Goal: Information Seeking & Learning: Check status

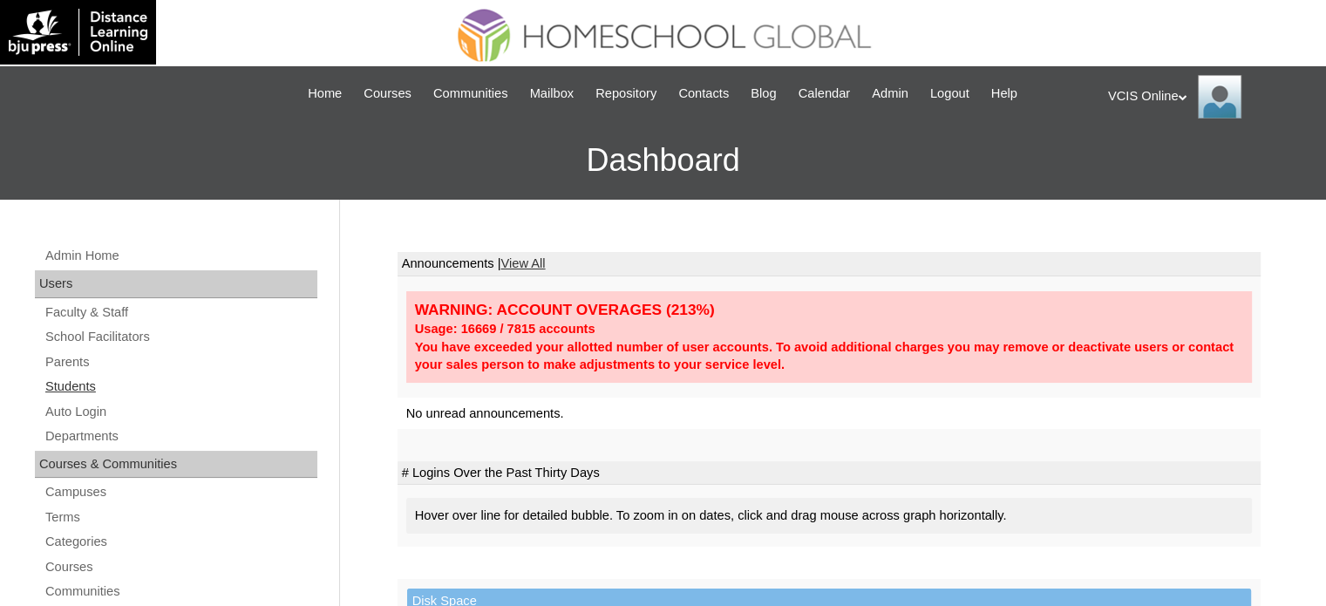
click at [70, 379] on link "Students" at bounding box center [181, 387] width 274 height 22
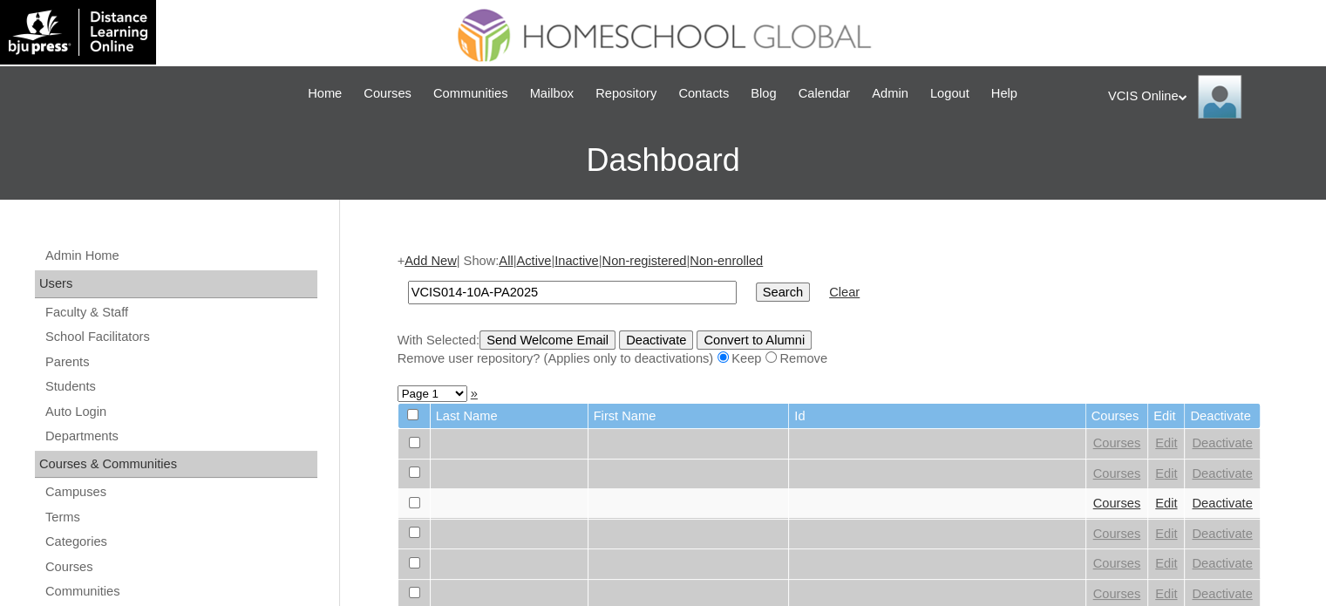
type input "VCIS014-10A-PA2025"
click at [756, 285] on input "Search" at bounding box center [783, 291] width 54 height 19
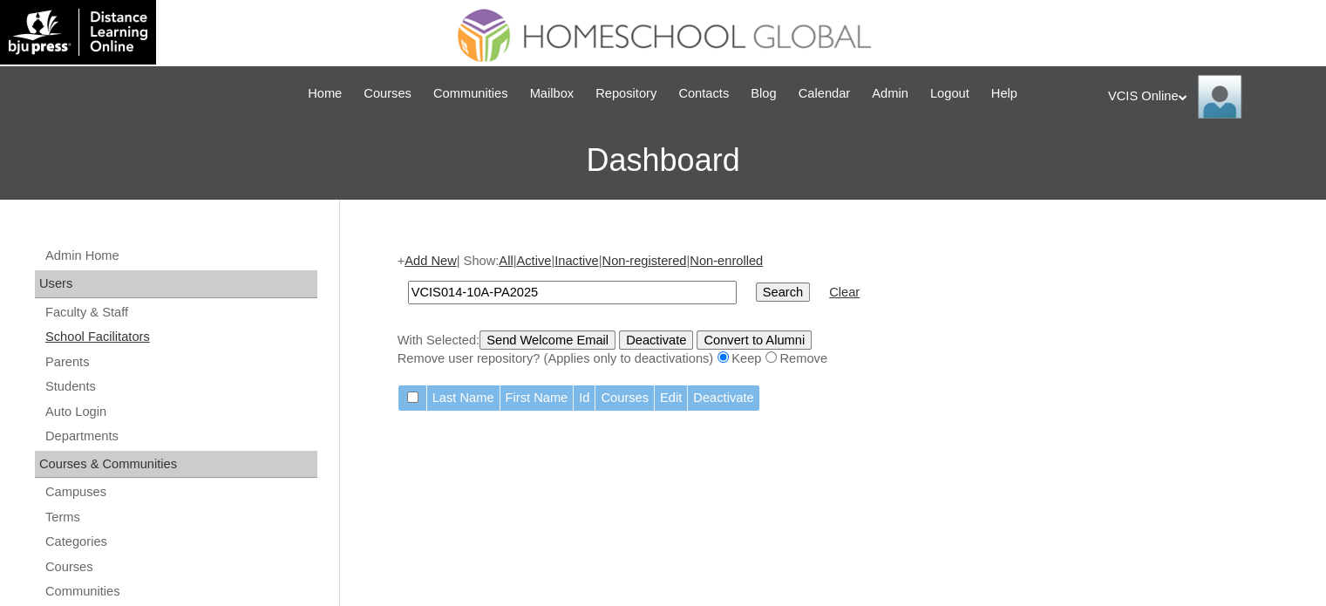
drag, startPoint x: 570, startPoint y: 292, endPoint x: 303, endPoint y: 335, distance: 270.1
type input "VCIS014-10A-PA2025"
click at [59, 383] on link "Students" at bounding box center [181, 387] width 274 height 22
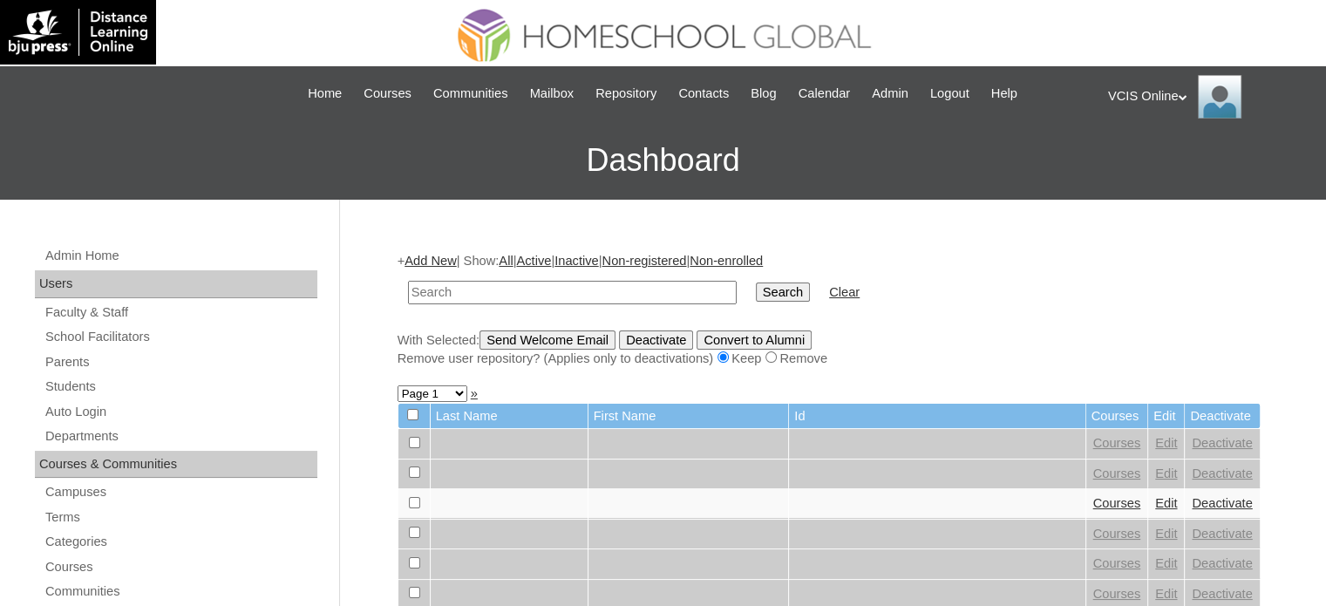
click at [535, 289] on input "text" at bounding box center [572, 293] width 329 height 24
type input "VCIS014-10A-PA2025"
click at [756, 292] on input "Search" at bounding box center [783, 291] width 54 height 19
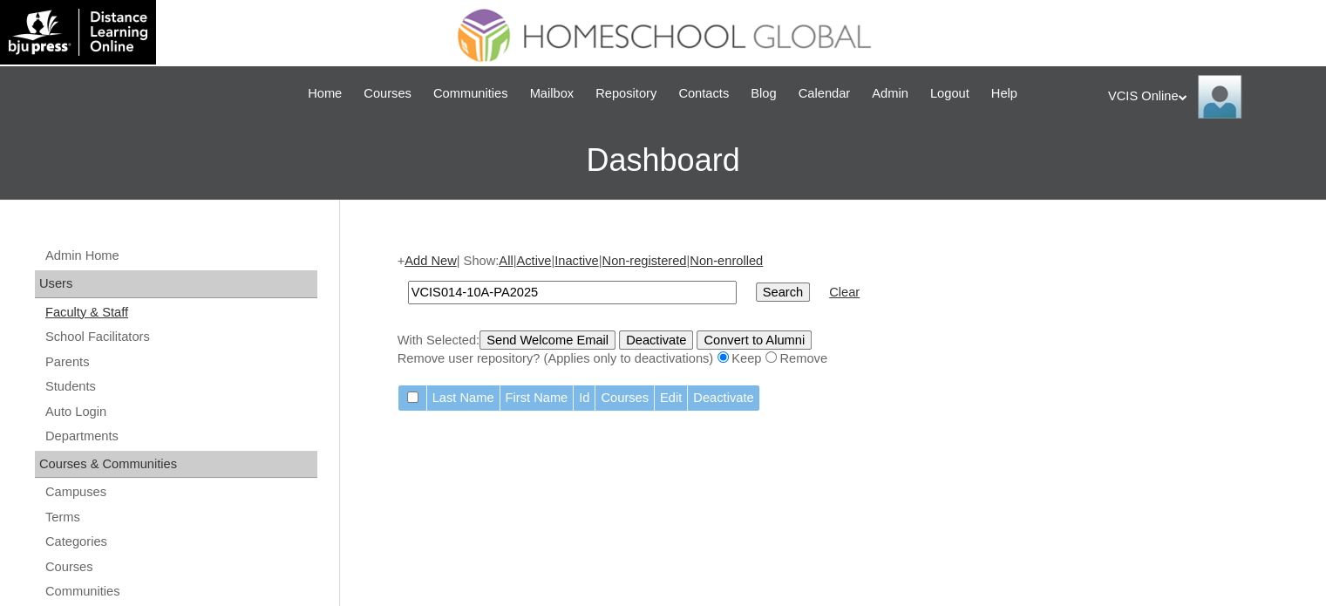
drag, startPoint x: 538, startPoint y: 298, endPoint x: 263, endPoint y: 306, distance: 274.7
paste input "02"
type input "VCIS002-10A-PA2025"
click at [747, 302] on td "Search" at bounding box center [782, 292] width 71 height 41
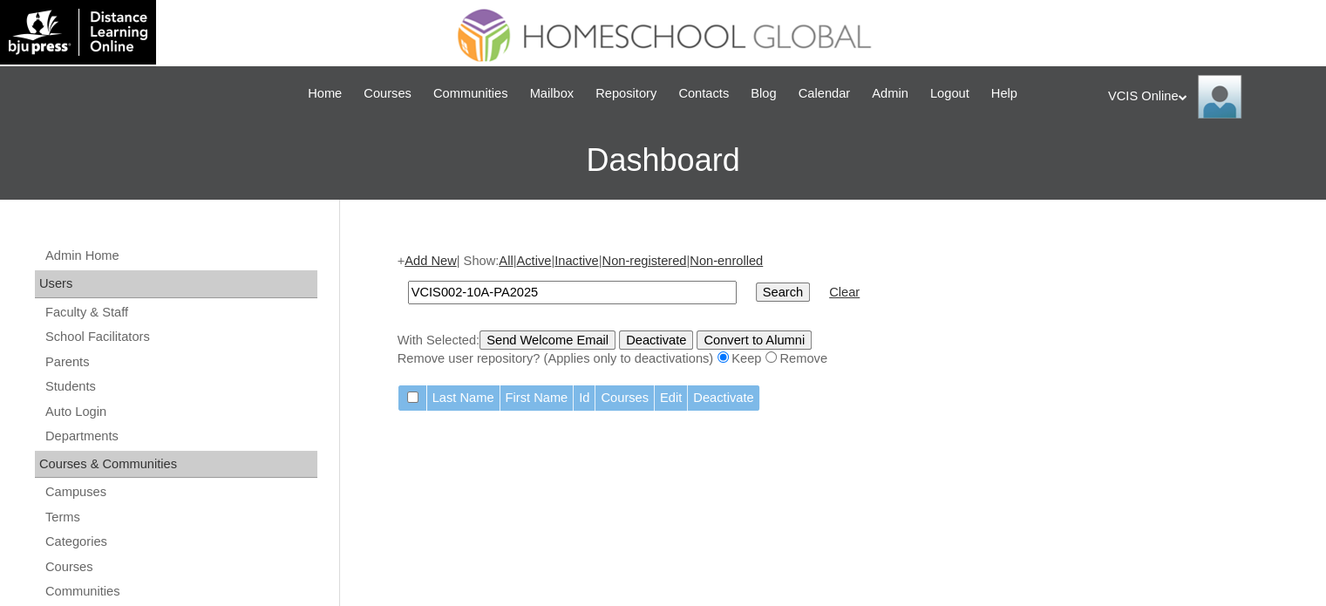
click at [756, 296] on input "Search" at bounding box center [783, 291] width 54 height 19
click at [77, 391] on link "Students" at bounding box center [181, 387] width 274 height 22
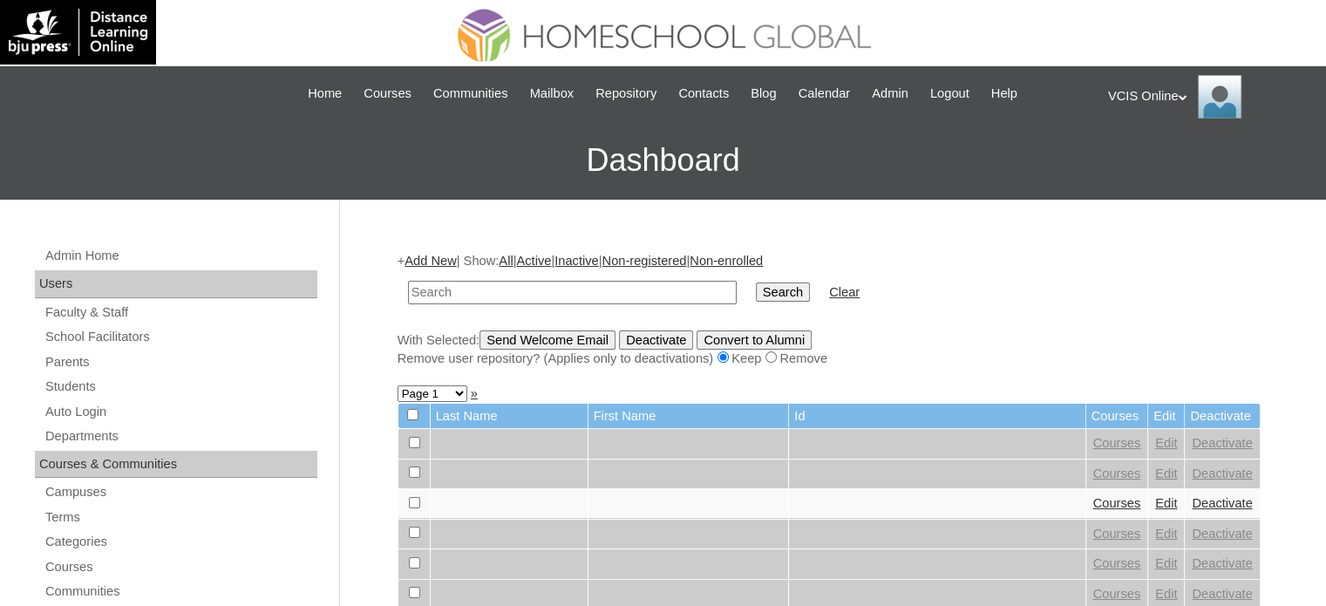
paste input "VCIS014-10A-SA2025"
type input "VCIS014-10A-SA2025"
click at [756, 295] on input "Search" at bounding box center [783, 291] width 54 height 19
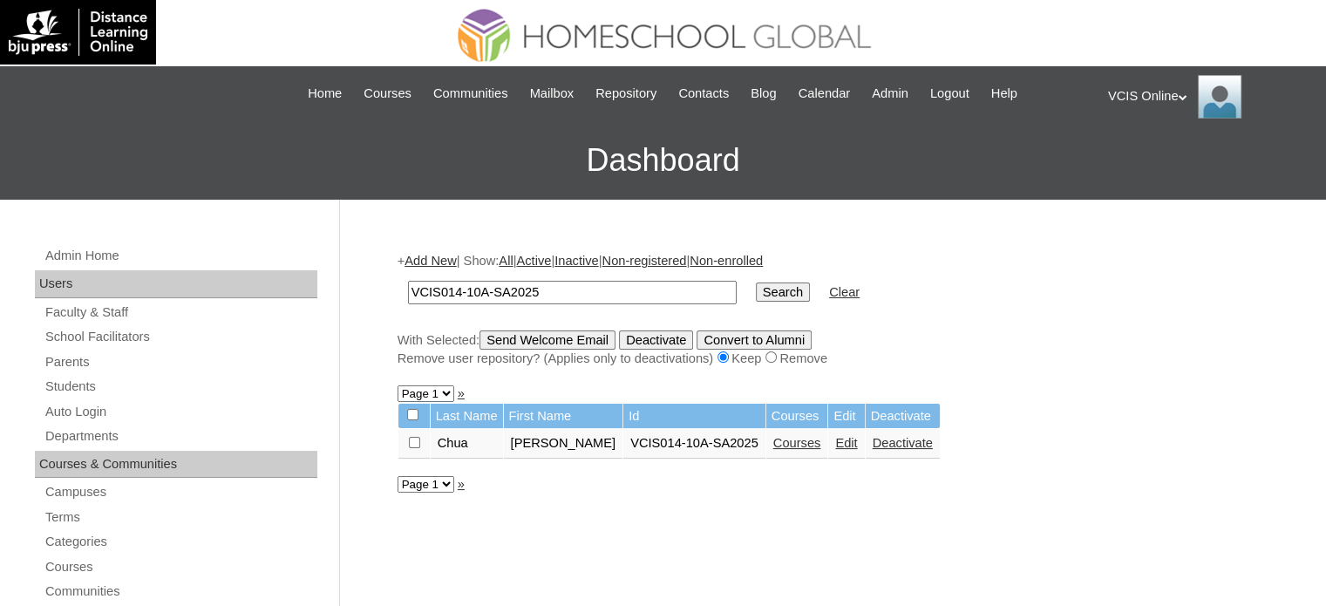
click at [773, 445] on link "Courses" at bounding box center [797, 443] width 48 height 14
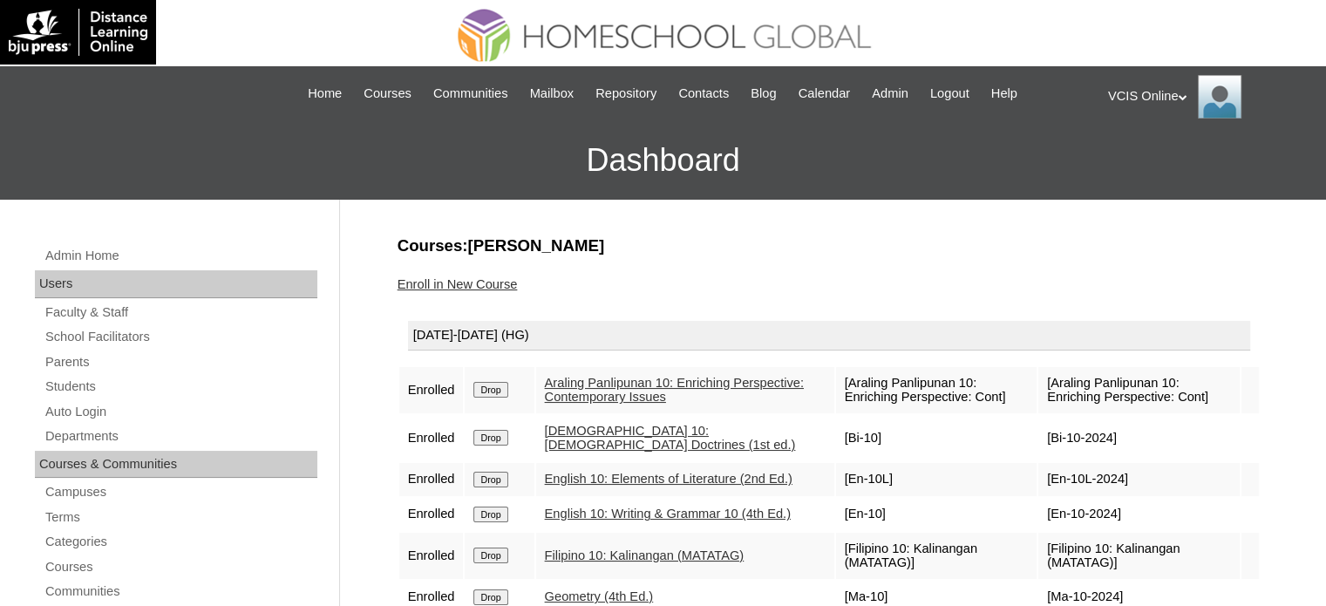
scroll to position [174, 0]
